Goal: Book appointment/travel/reservation

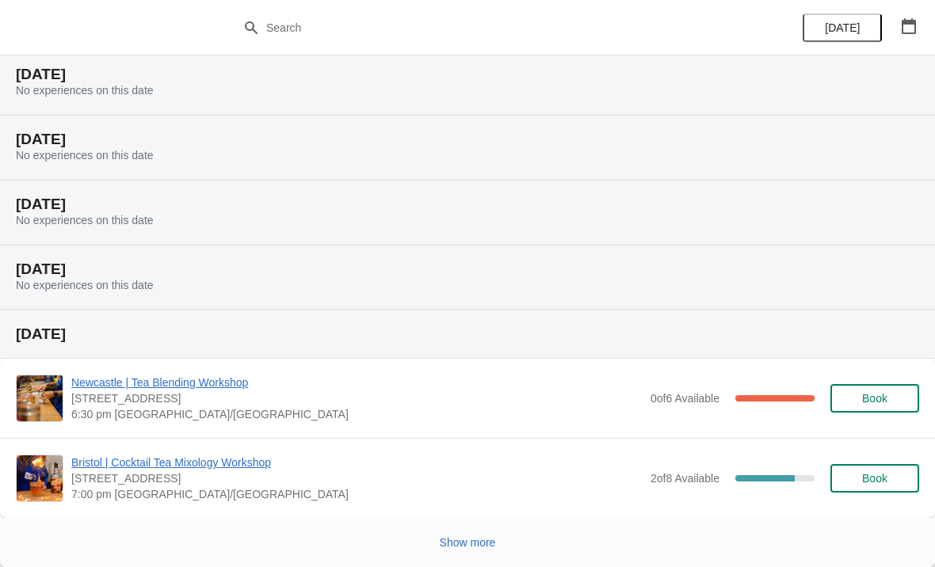
scroll to position [1552, 0]
click at [468, 531] on button "Show more" at bounding box center [467, 542] width 69 height 29
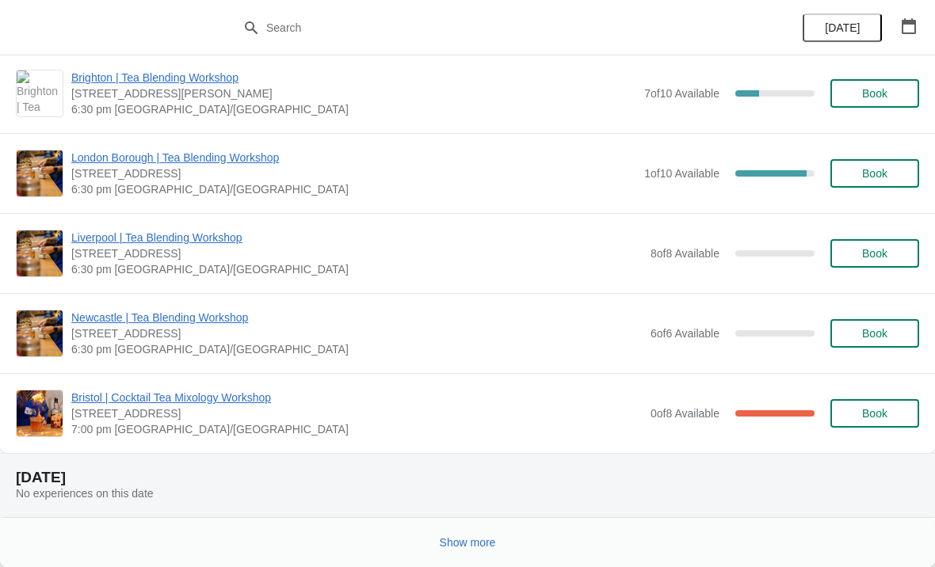
scroll to position [3622, 0]
click at [450, 549] on span "Show more" at bounding box center [468, 542] width 56 height 13
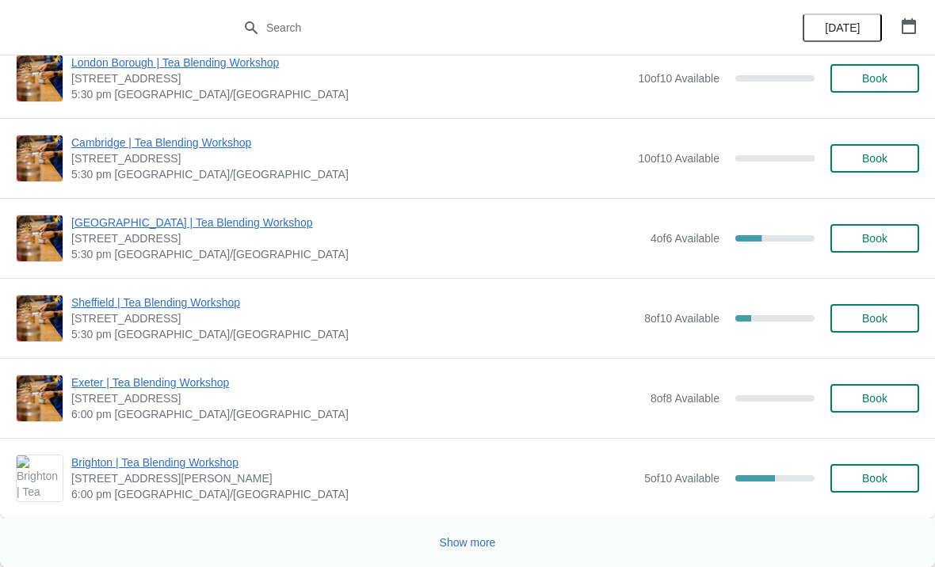
scroll to position [8457, 0]
click at [457, 541] on span "Show more" at bounding box center [468, 542] width 56 height 13
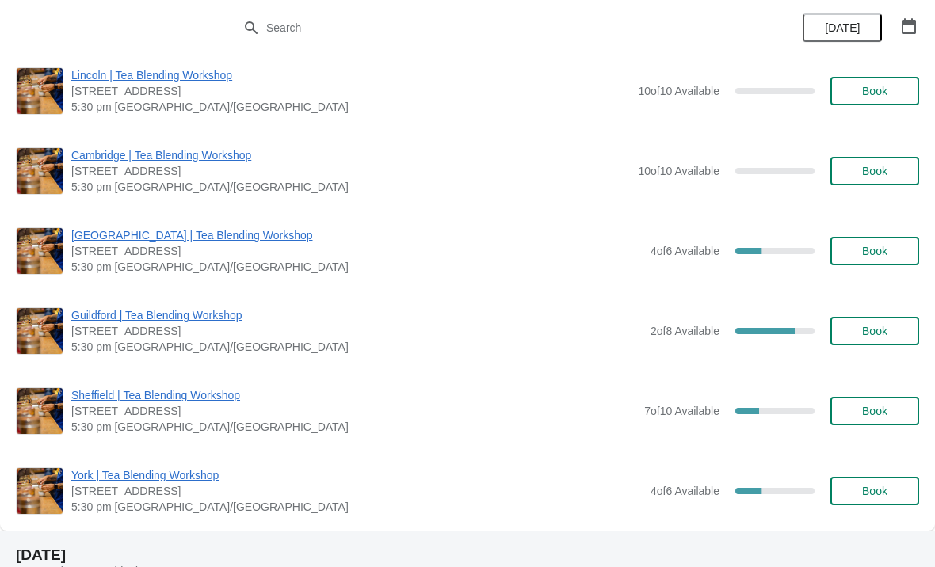
scroll to position [10350, 0]
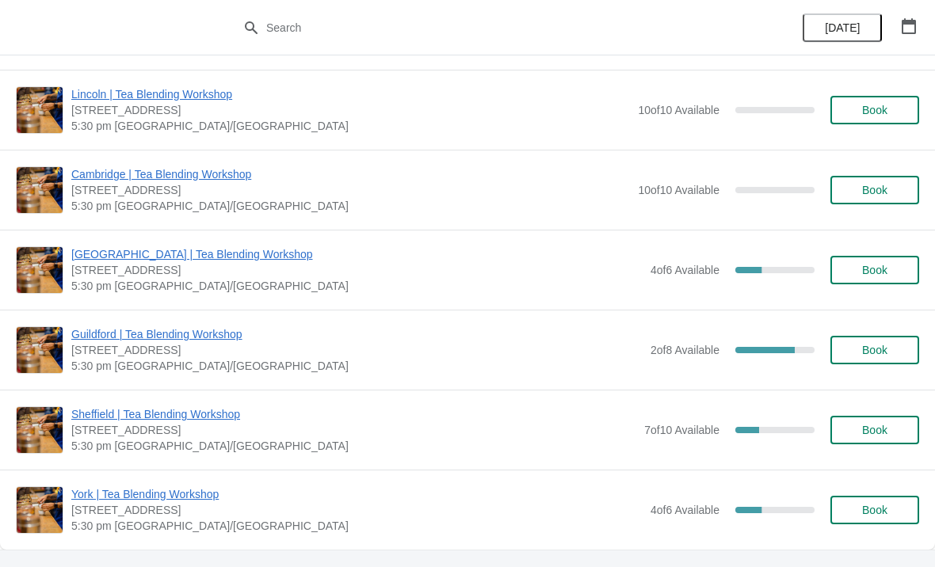
click at [858, 280] on button "Book" at bounding box center [874, 270] width 89 height 29
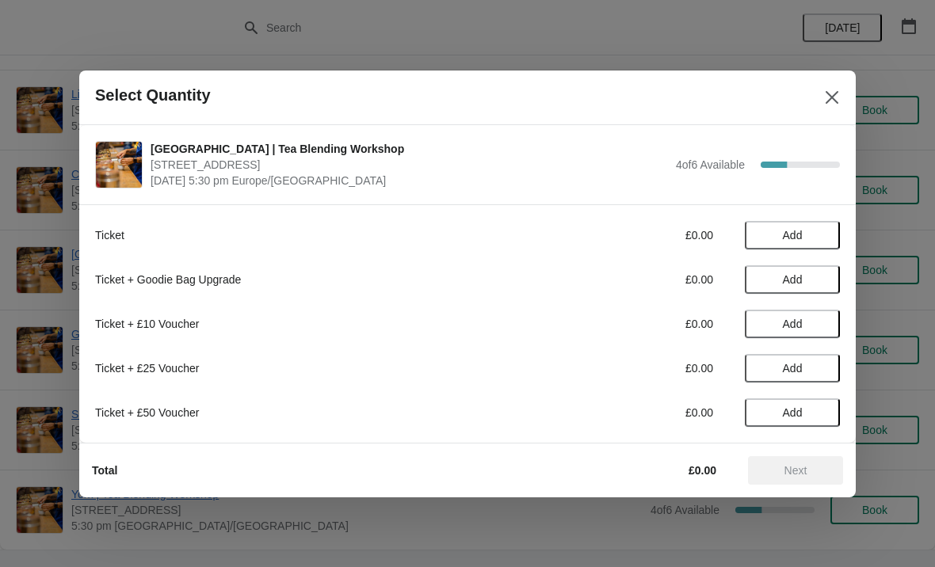
click at [816, 279] on span "Add" at bounding box center [792, 279] width 67 height 13
click at [768, 281] on icon at bounding box center [764, 279] width 17 height 17
click at [810, 238] on span "Add" at bounding box center [792, 235] width 67 height 13
click at [819, 230] on icon at bounding box center [819, 235] width 17 height 17
click at [756, 232] on icon at bounding box center [764, 235] width 17 height 17
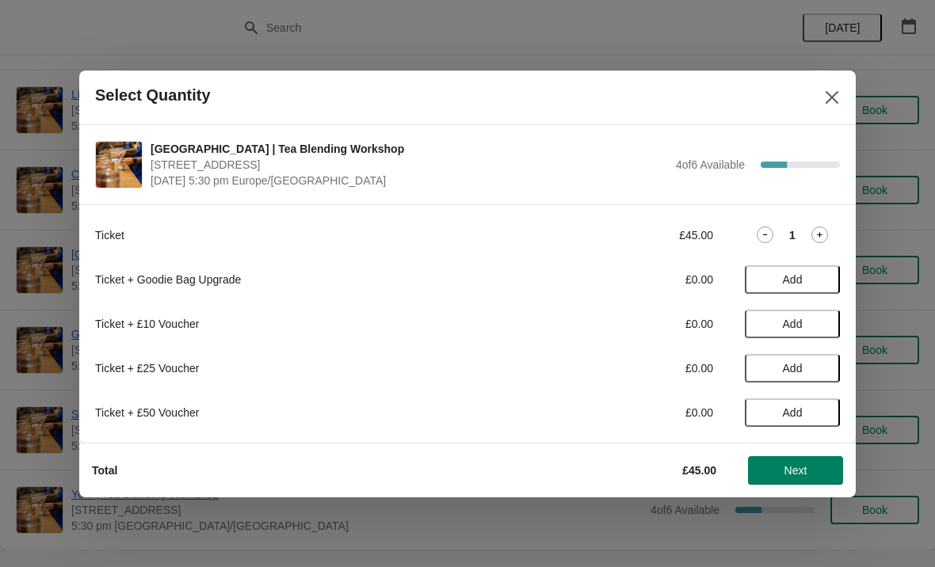
click at [827, 466] on span "Next" at bounding box center [795, 470] width 70 height 13
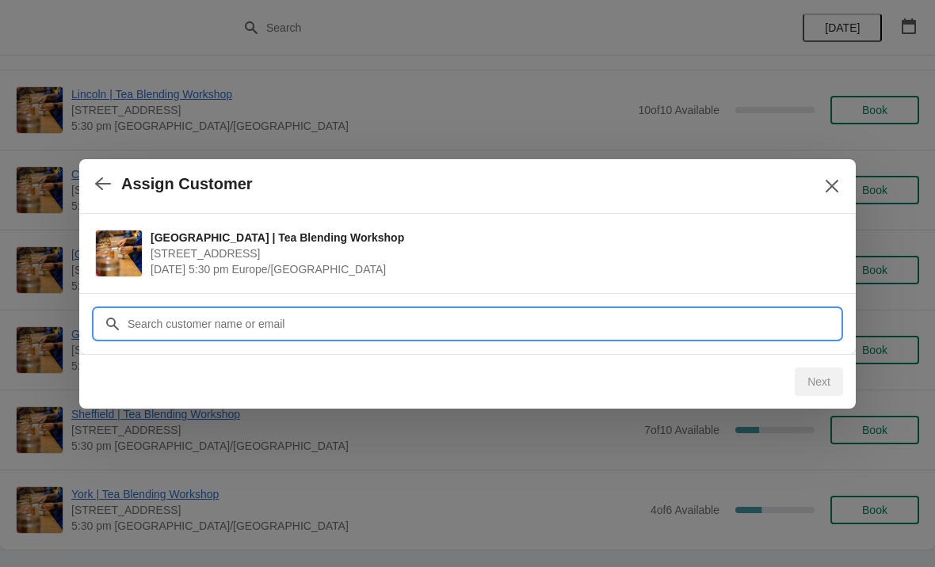
click at [420, 319] on input "Customer" at bounding box center [483, 324] width 713 height 29
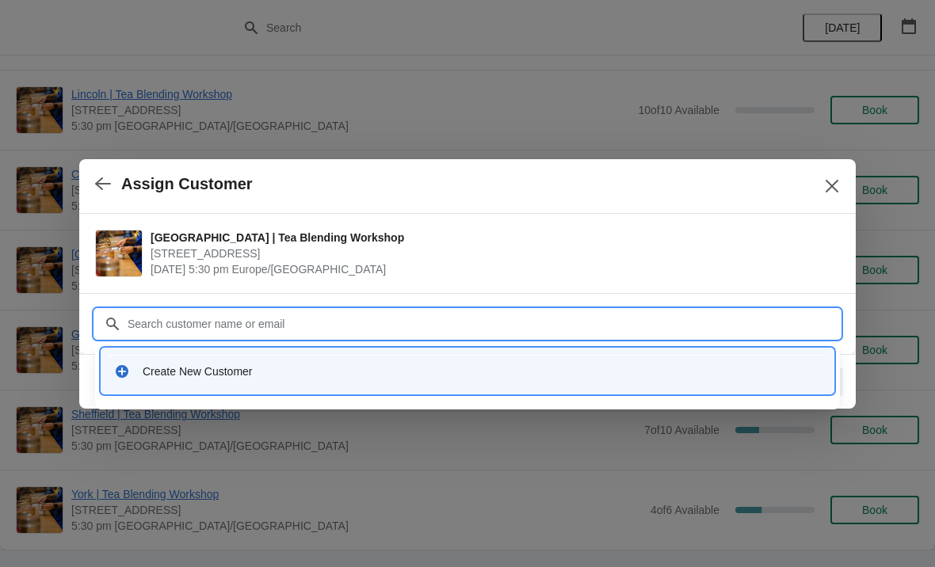
click at [215, 359] on div "Create New Customer" at bounding box center [467, 371] width 719 height 32
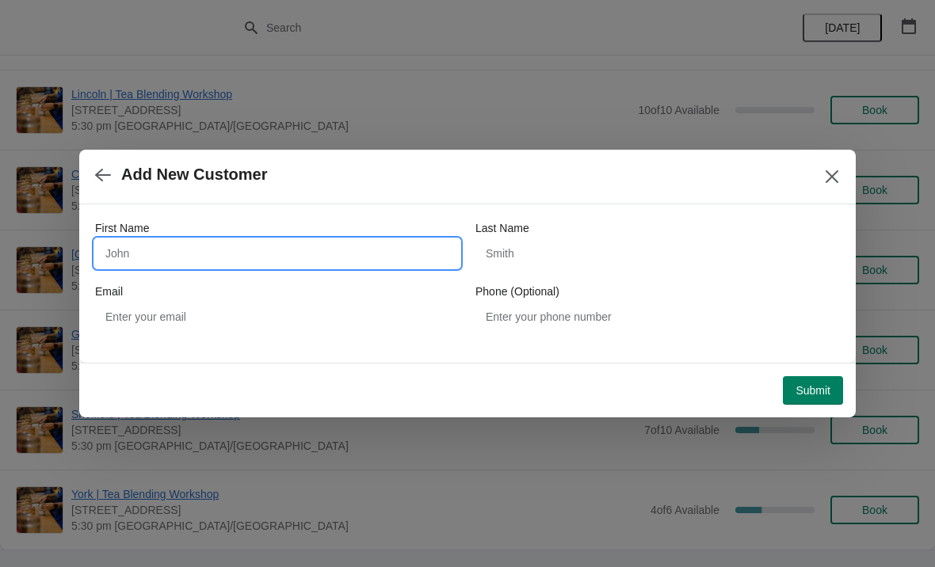
click at [166, 247] on input "First Name" at bounding box center [277, 253] width 364 height 29
type input "[PERSON_NAME]"
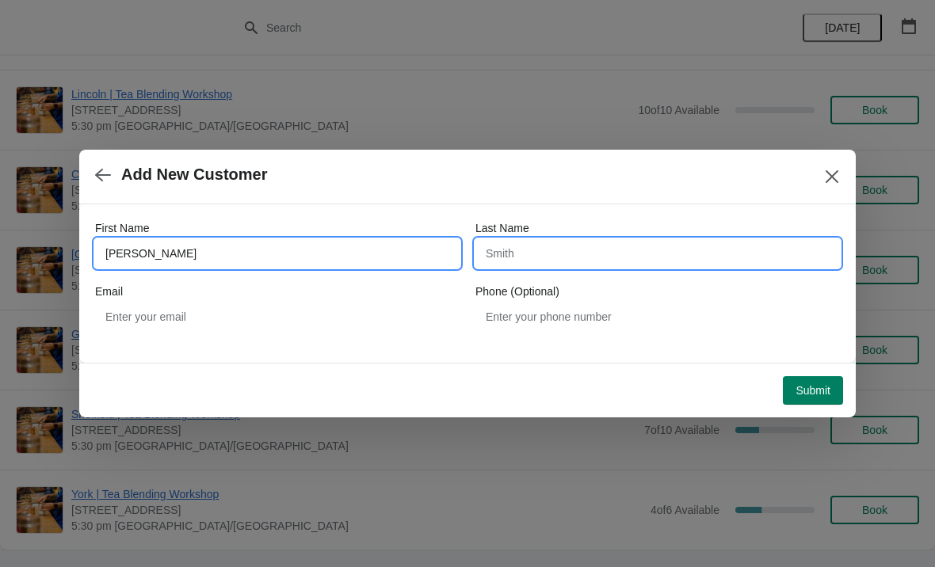
click at [587, 241] on input "Last Name" at bounding box center [657, 253] width 364 height 29
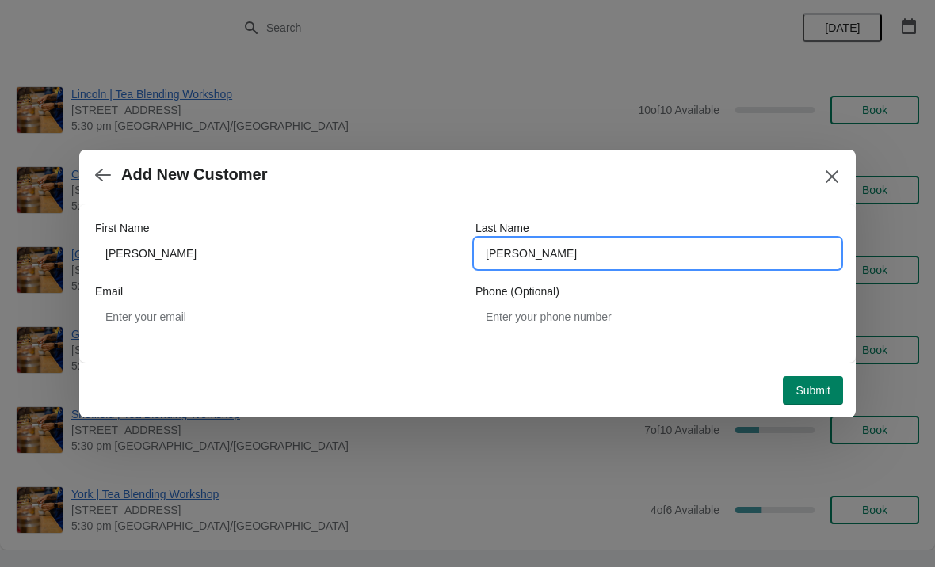
type input "[PERSON_NAME]"
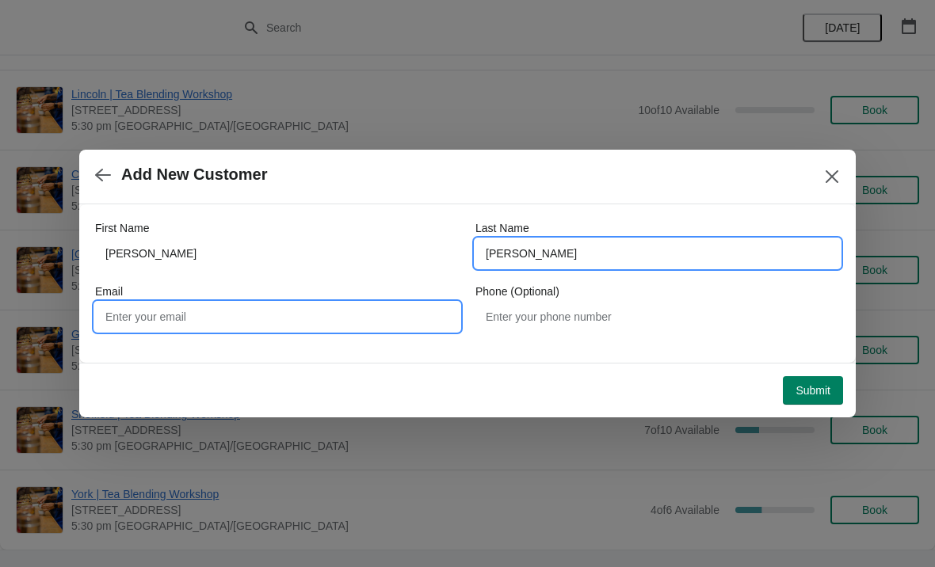
click at [289, 319] on input "Email" at bounding box center [277, 317] width 364 height 29
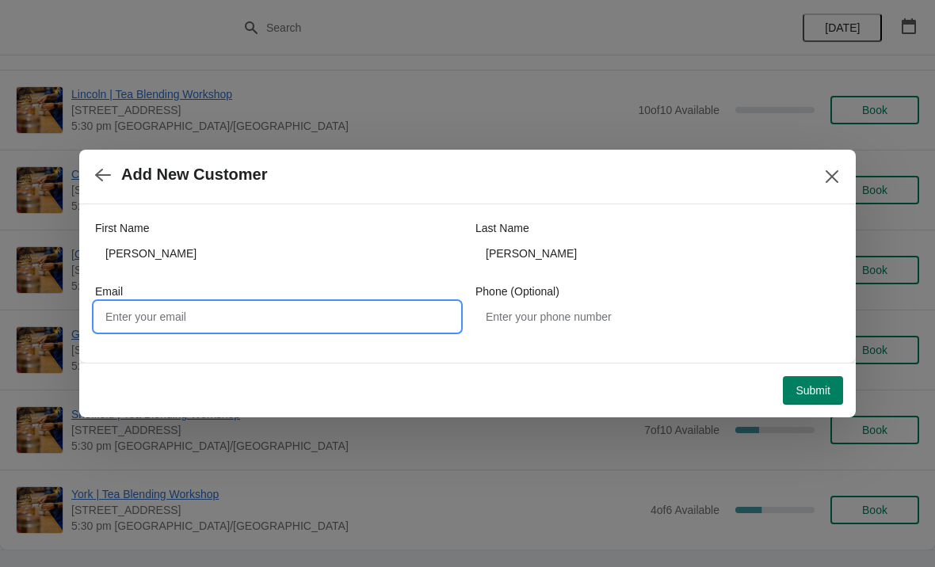
type input "C"
click at [112, 316] on input "[EMAIL_ADDRESS][DOMAIN_NAME]" at bounding box center [277, 317] width 364 height 29
click at [291, 316] on input "[EMAIL_ADDRESS][DOMAIN_NAME]" at bounding box center [277, 317] width 364 height 29
click at [126, 317] on input "[EMAIL_ADDRESS][DOMAIN_NAME]" at bounding box center [277, 317] width 364 height 29
type input "[EMAIL_ADDRESS][DOMAIN_NAME]"
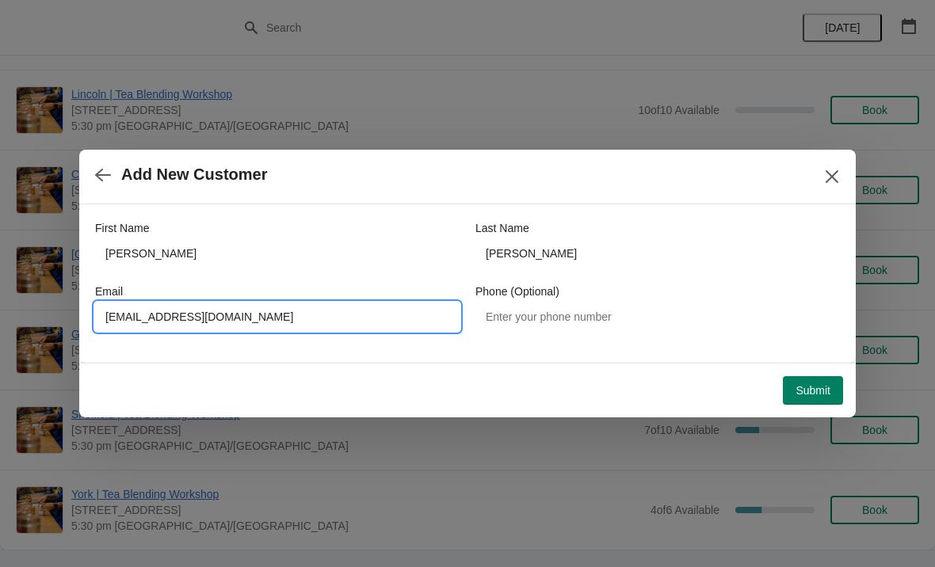
click at [828, 386] on span "Submit" at bounding box center [812, 390] width 35 height 13
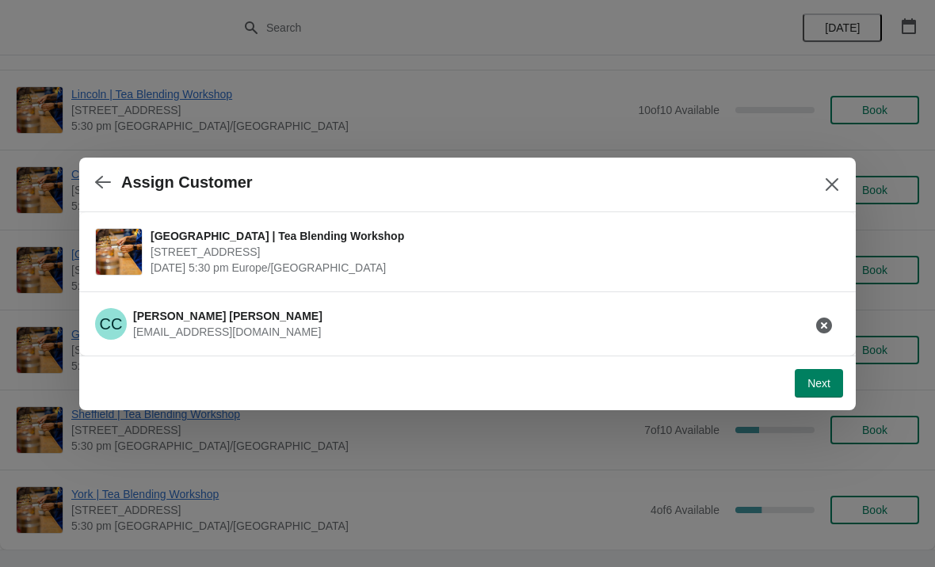
click at [815, 369] on button "Next" at bounding box center [818, 383] width 48 height 29
select select "No"
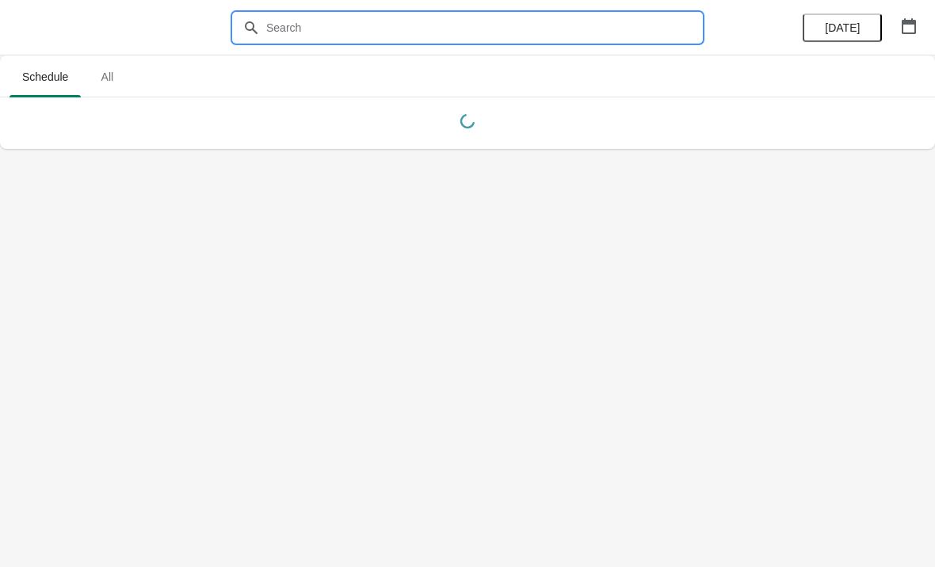
click at [363, 30] on input "text" at bounding box center [483, 27] width 436 height 29
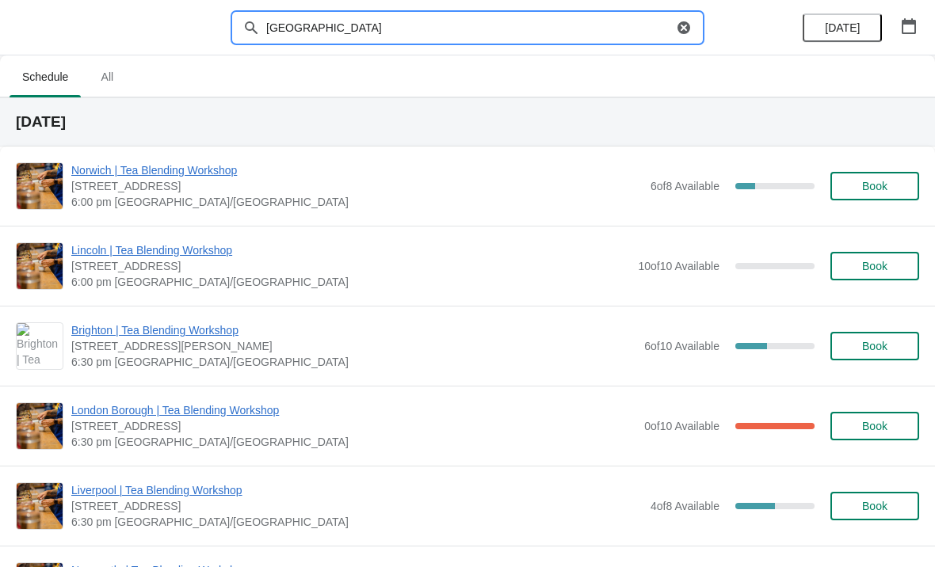
type input "[GEOGRAPHIC_DATA]"
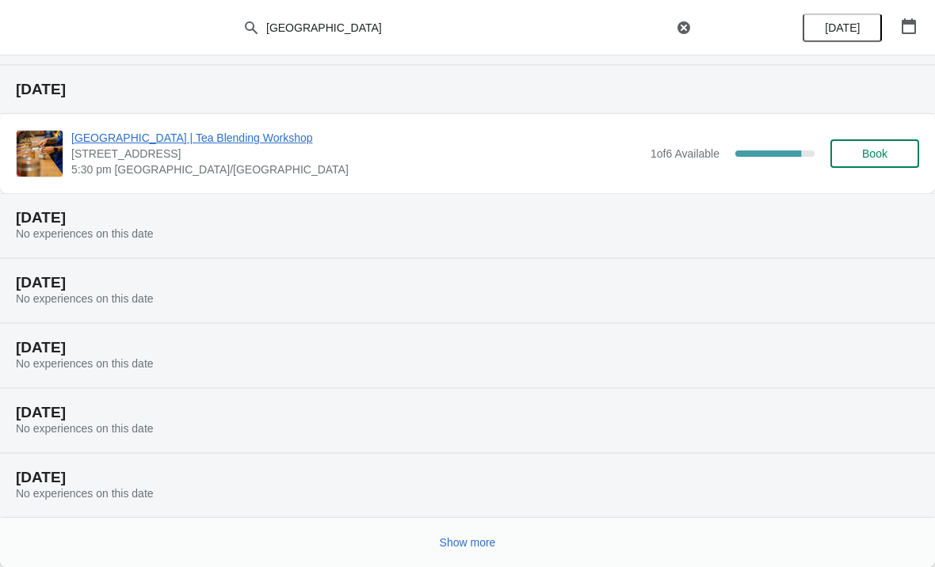
scroll to position [162, 0]
click at [479, 540] on span "Show more" at bounding box center [468, 542] width 56 height 13
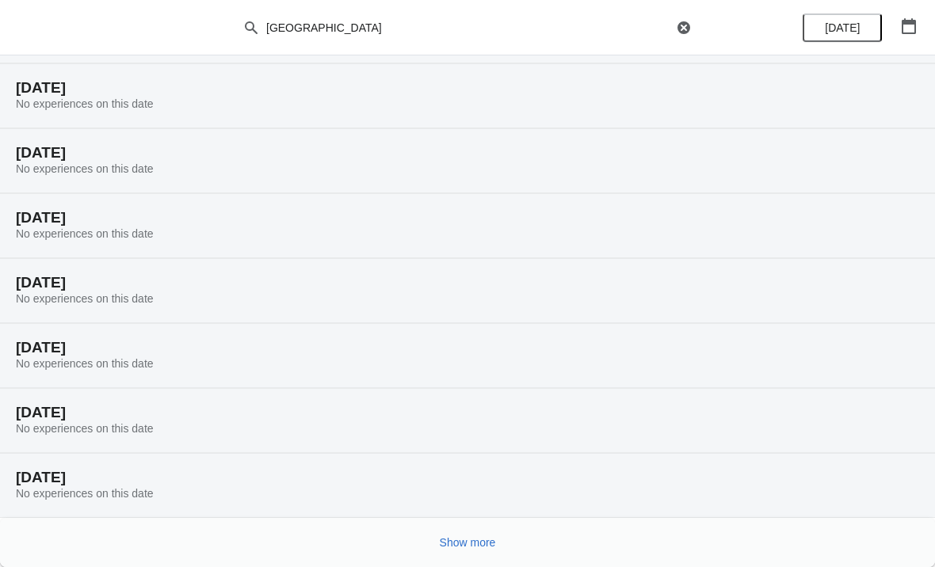
scroll to position [682, 0]
click at [463, 542] on span "Show more" at bounding box center [468, 542] width 56 height 13
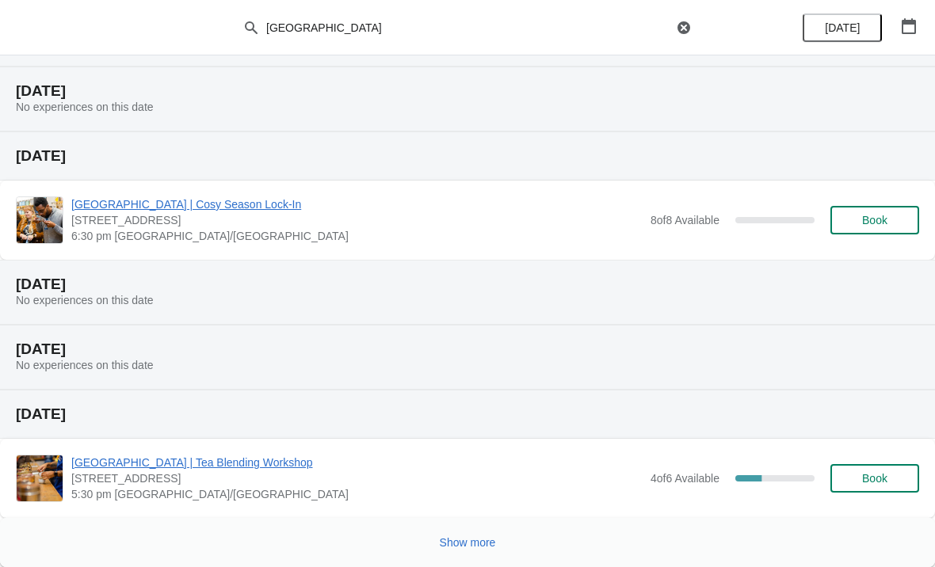
scroll to position [1391, 0]
click at [467, 536] on span "Show more" at bounding box center [468, 542] width 56 height 13
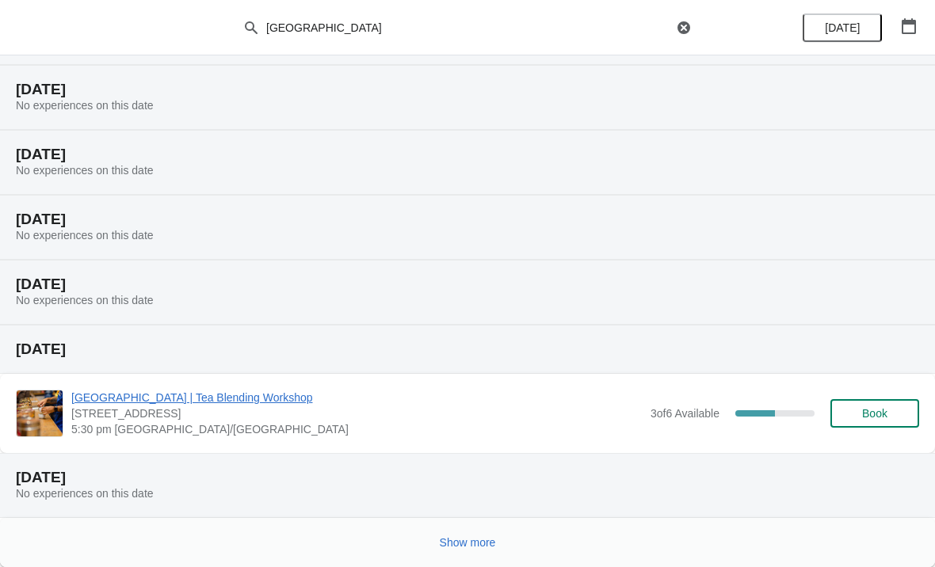
scroll to position [1974, 0]
click at [866, 420] on span "Book" at bounding box center [874, 413] width 25 height 13
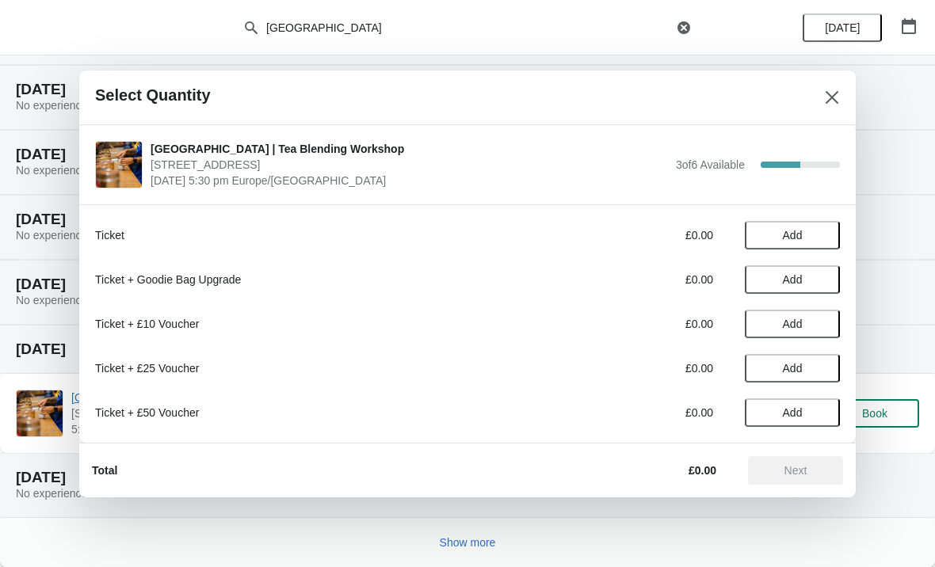
click at [801, 238] on span "Add" at bounding box center [792, 235] width 20 height 13
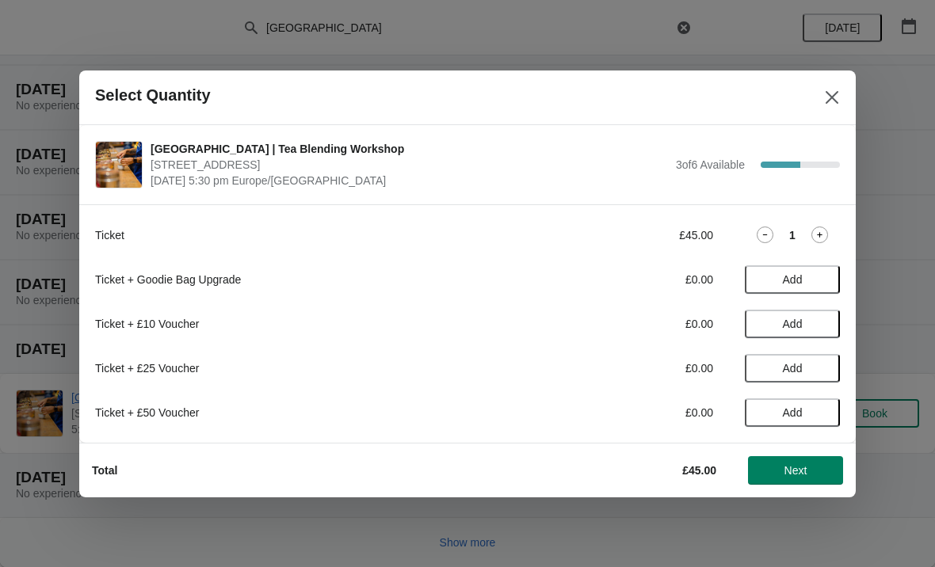
click at [809, 483] on button "Next" at bounding box center [795, 470] width 95 height 29
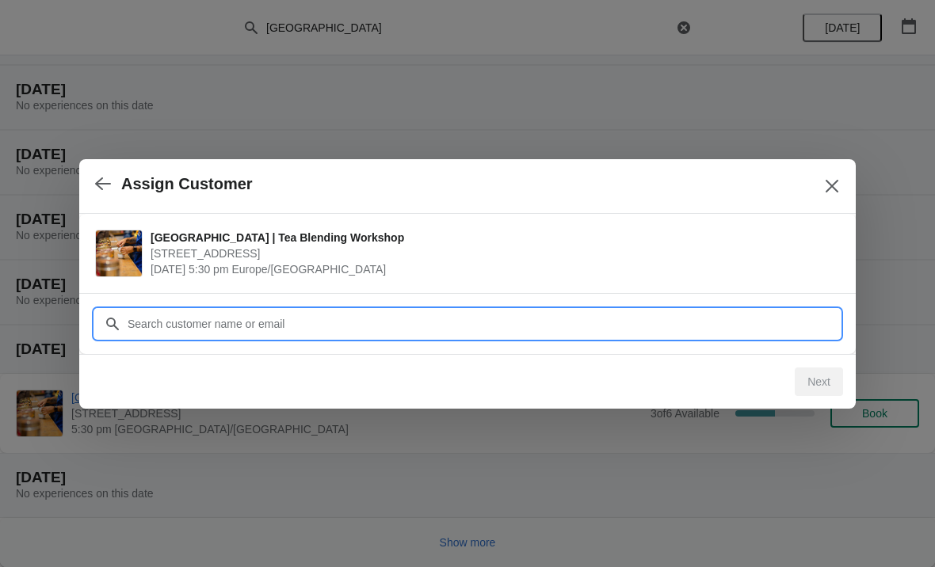
click at [432, 323] on input "Customer" at bounding box center [483, 324] width 713 height 29
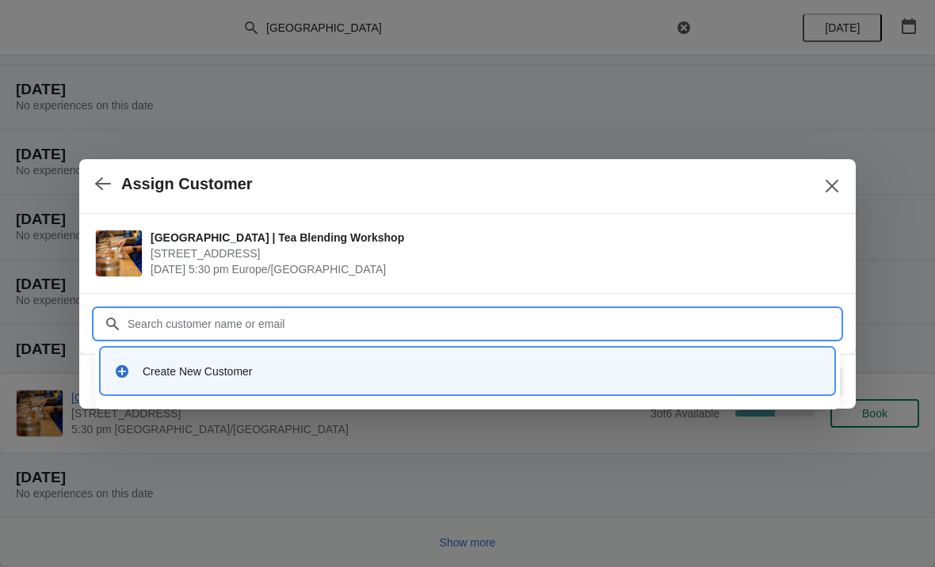
click at [273, 360] on div "Create New Customer" at bounding box center [467, 371] width 719 height 32
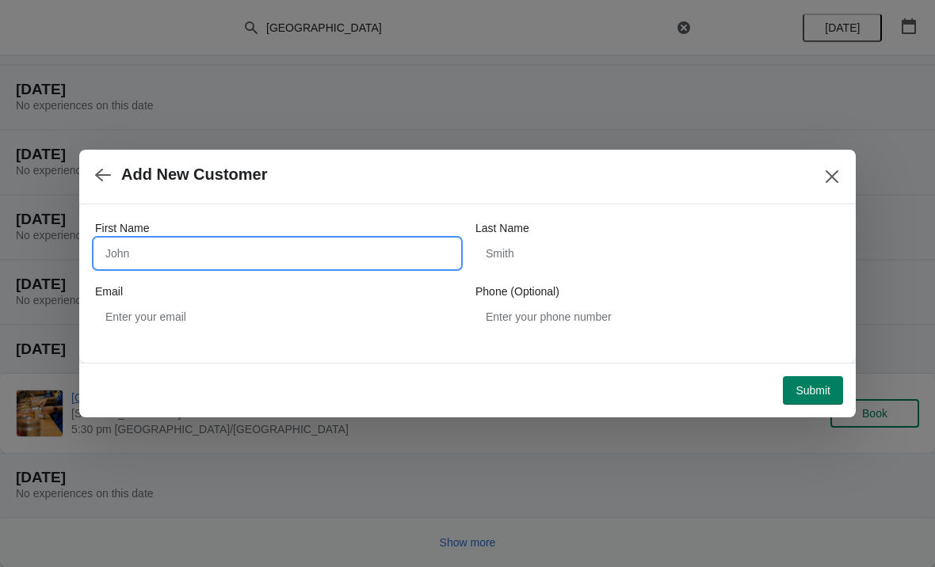
click at [139, 266] on input "First Name" at bounding box center [277, 253] width 364 height 29
type input "Cloud"
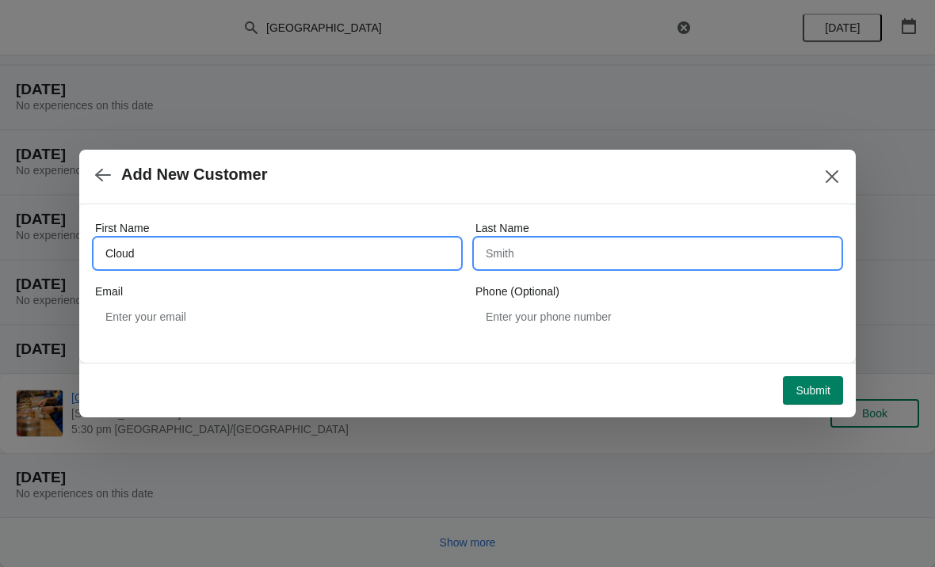
click at [530, 250] on input "Last Name" at bounding box center [657, 253] width 364 height 29
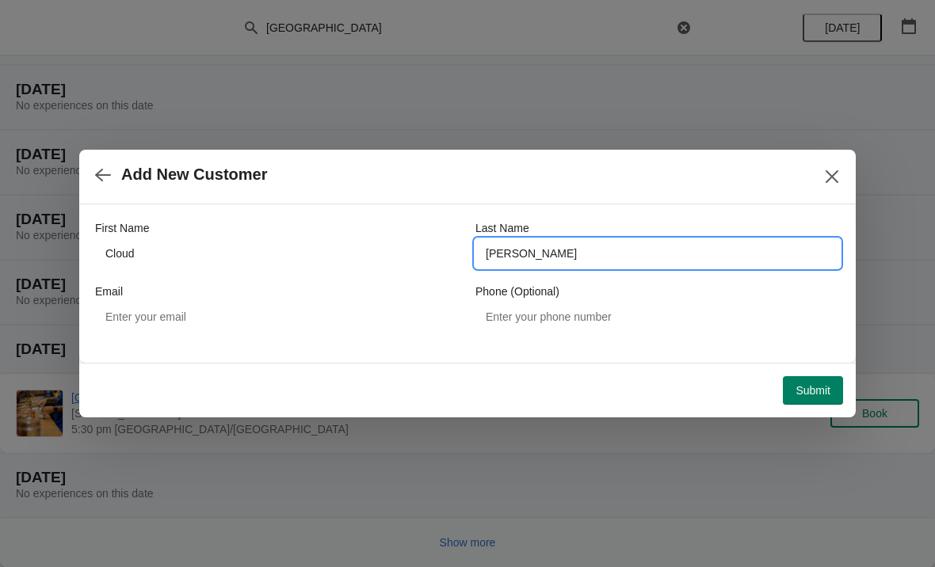
type input "Smith"
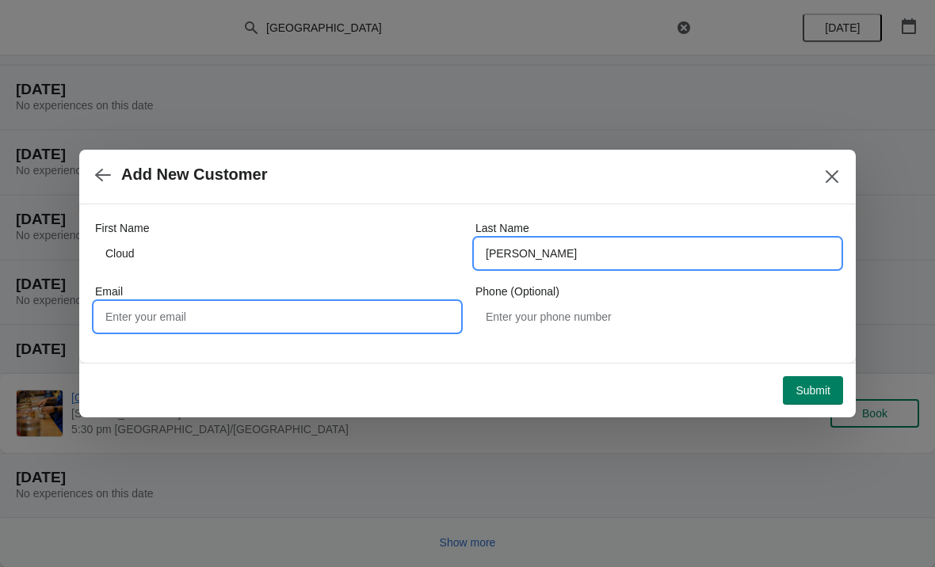
click at [223, 304] on input "Email" at bounding box center [277, 317] width 364 height 29
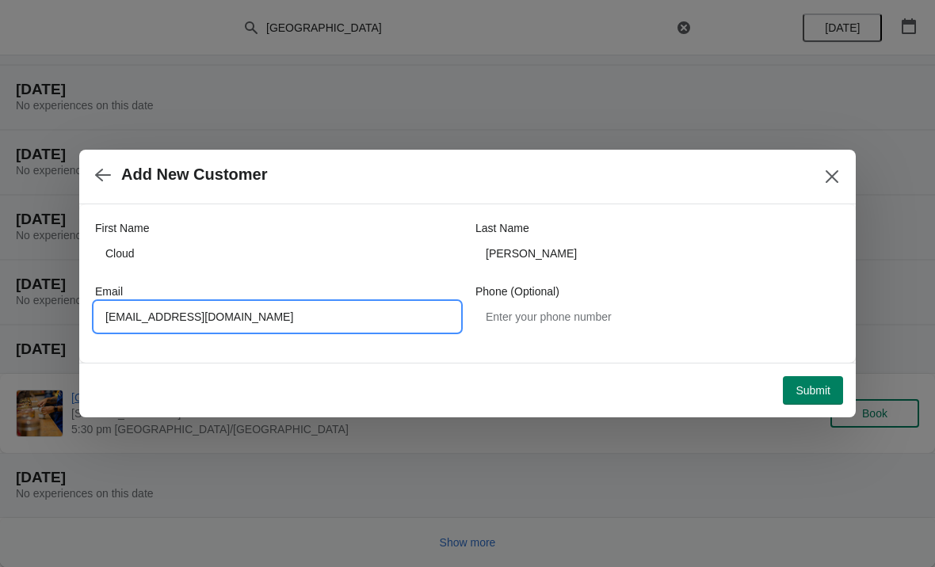
type input "Cloud_smith13@hotmail.co.uk"
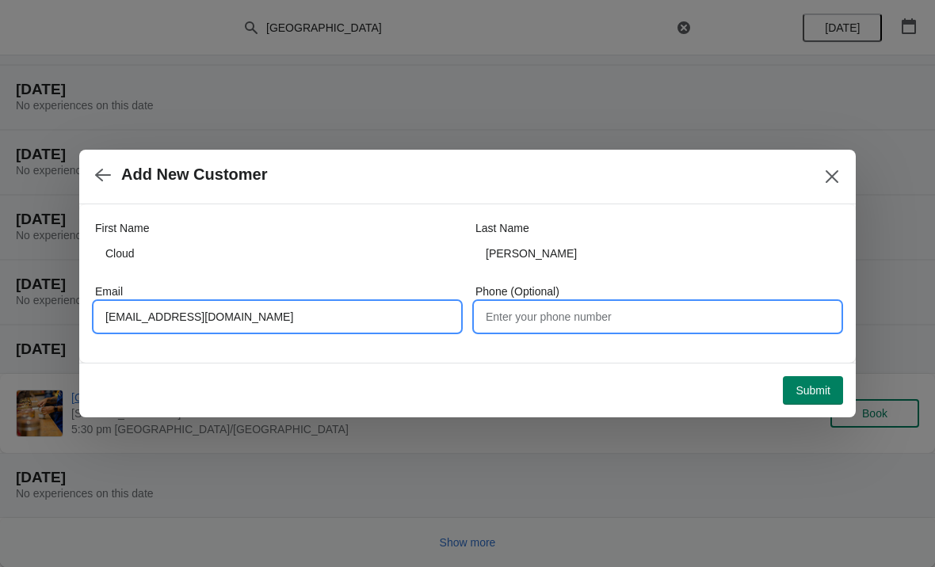
click at [584, 306] on input "Phone (Optional)" at bounding box center [657, 317] width 364 height 29
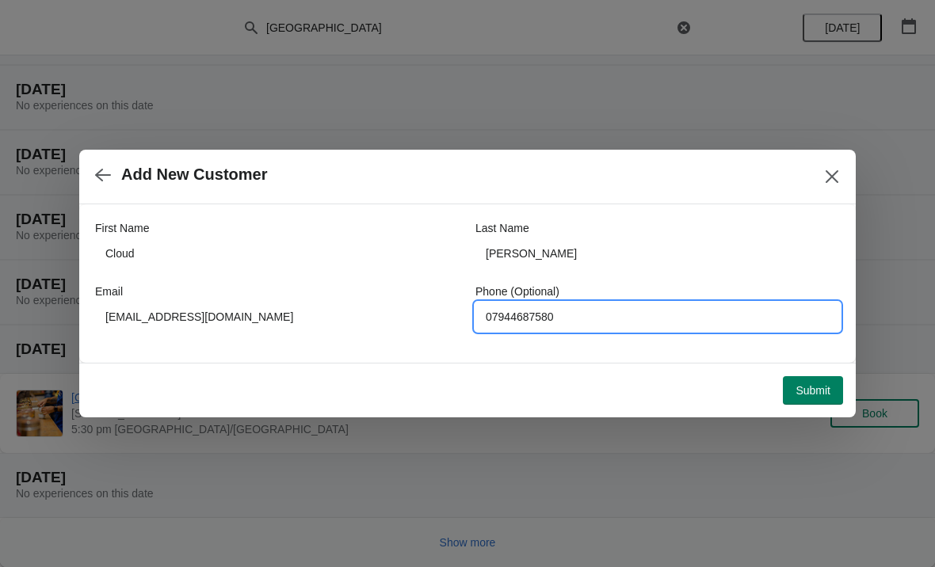
type input "07944687580"
click at [815, 381] on button "Submit" at bounding box center [812, 390] width 60 height 29
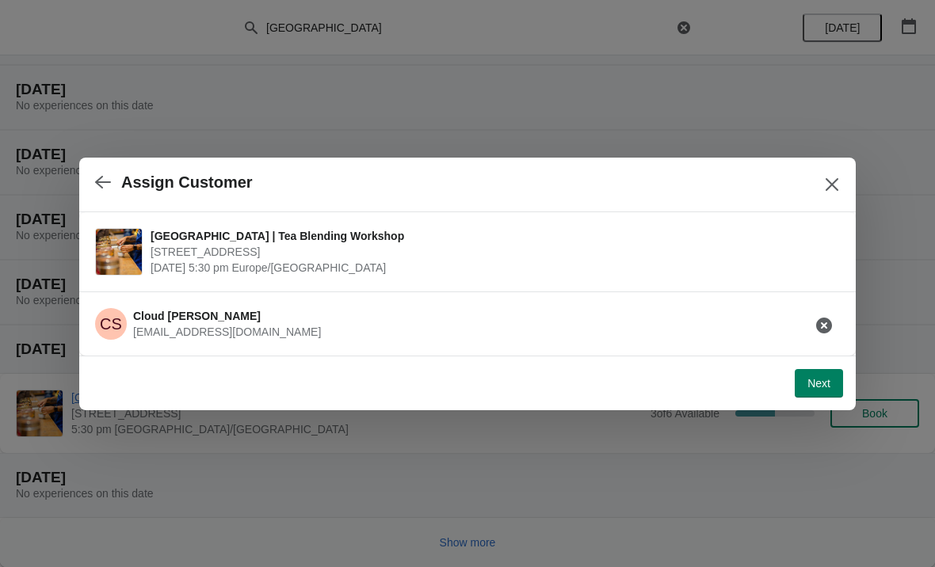
click at [818, 394] on button "Next" at bounding box center [818, 383] width 48 height 29
select select "No"
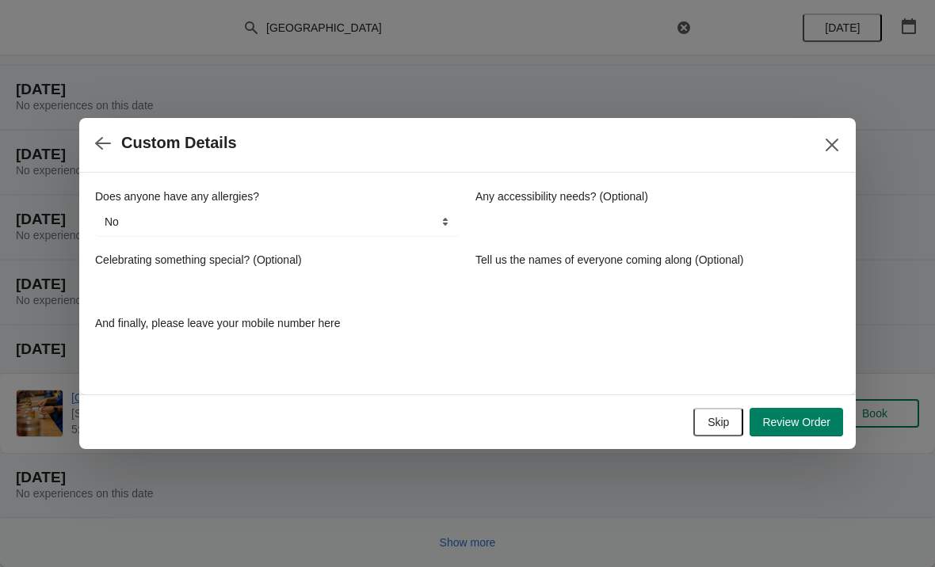
click at [811, 418] on span "Review Order" at bounding box center [796, 422] width 68 height 13
